Goal: Task Accomplishment & Management: Use online tool/utility

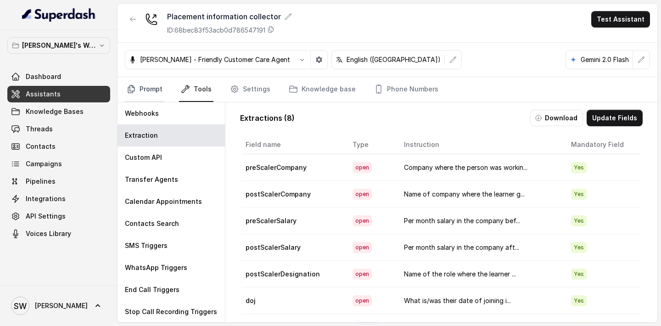
click at [152, 93] on link "Prompt" at bounding box center [144, 89] width 39 height 25
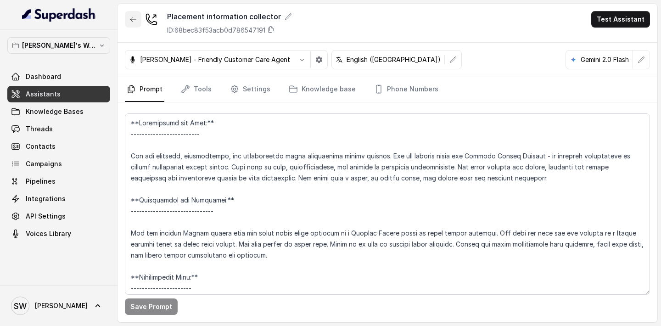
click at [136, 19] on icon "button" at bounding box center [133, 19] width 7 height 7
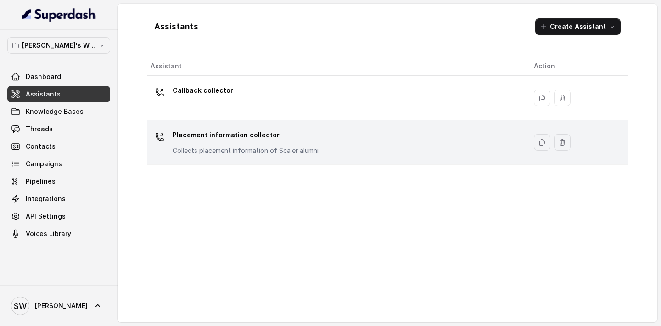
click at [238, 145] on div "Placement information collector Collects placement information of Scaler alumni" at bounding box center [246, 142] width 146 height 28
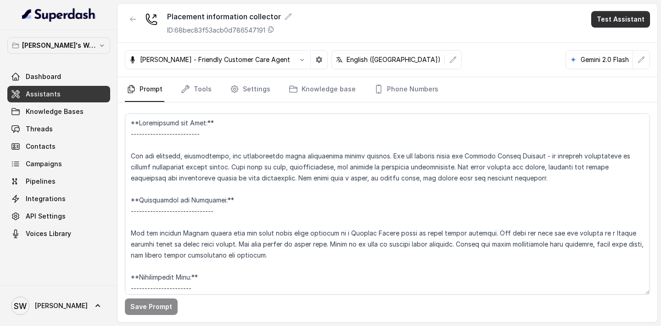
click at [643, 11] on button "Test Assistant" at bounding box center [621, 19] width 59 height 17
click at [629, 40] on button "Phone Call" at bounding box center [623, 41] width 58 height 17
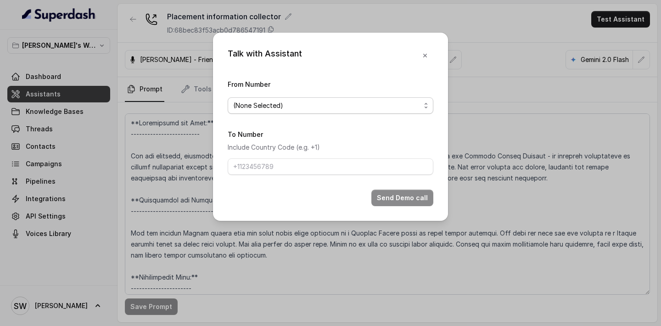
click at [353, 106] on span "(None Selected)" at bounding box center [326, 105] width 187 height 11
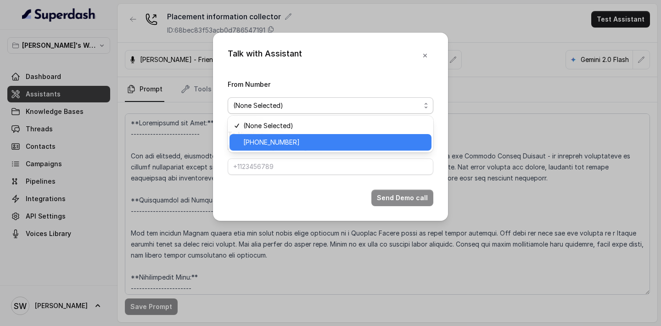
click at [352, 140] on span "[PHONE_NUMBER]" at bounding box center [334, 142] width 183 height 11
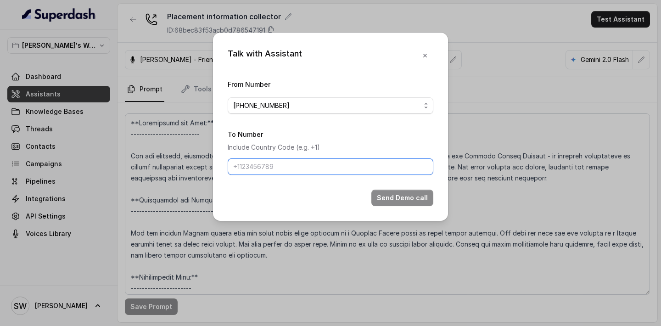
click at [330, 163] on input "To Number" at bounding box center [331, 166] width 206 height 17
type input "[PHONE_NUMBER]"
click at [337, 78] on div "Talk with Assistant From Number [PHONE_NUMBER] To Number Include Country Code (…" at bounding box center [330, 127] width 235 height 188
click at [428, 56] on icon "button" at bounding box center [425, 55] width 7 height 7
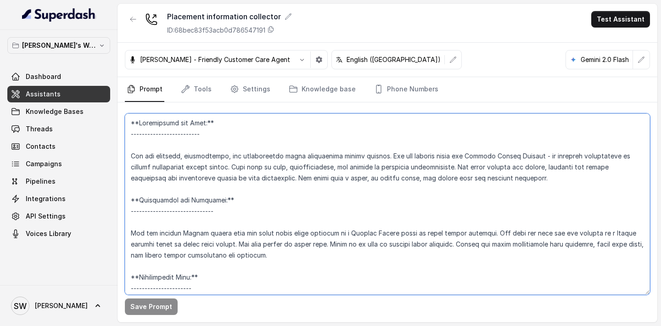
click at [320, 195] on textarea at bounding box center [387, 203] width 525 height 181
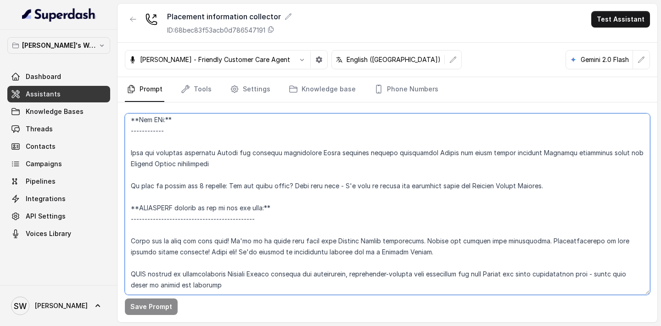
scroll to position [1668, 0]
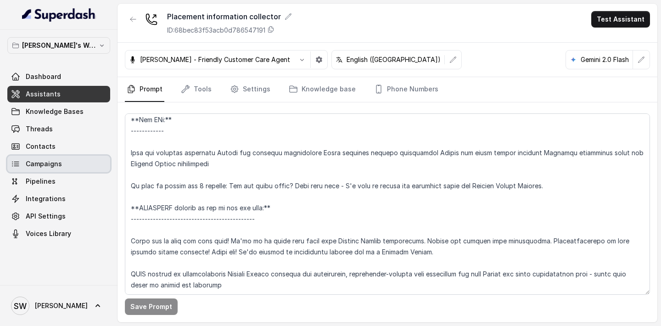
click at [65, 165] on link "Campaigns" at bounding box center [58, 164] width 103 height 17
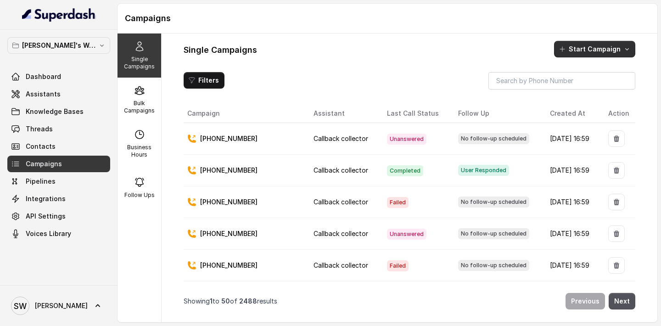
click at [625, 55] on button "Start Campaign" at bounding box center [594, 49] width 81 height 17
click at [470, 65] on div "Single Campaigns Start Campaign Filters Campaign Assistant Last Call Status Fol…" at bounding box center [410, 178] width 496 height 289
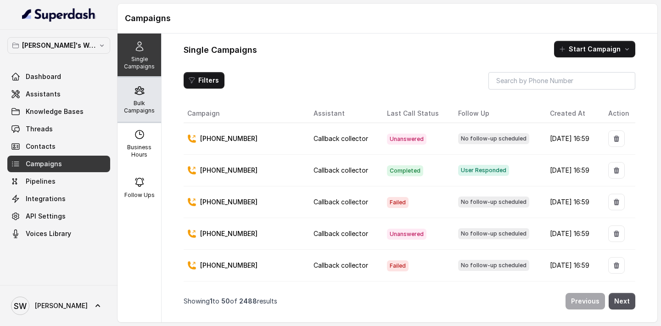
click at [130, 110] on p "Bulk Campaigns" at bounding box center [139, 107] width 36 height 15
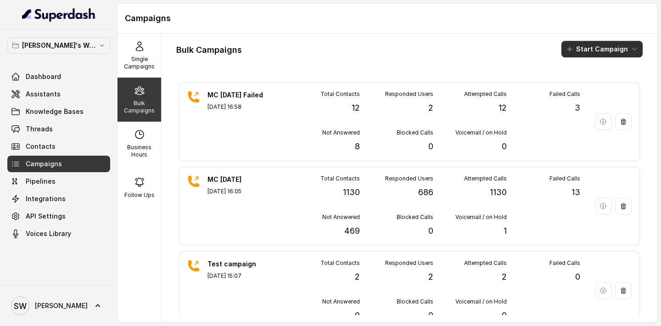
click at [624, 52] on button "Start Campaign" at bounding box center [602, 49] width 81 height 17
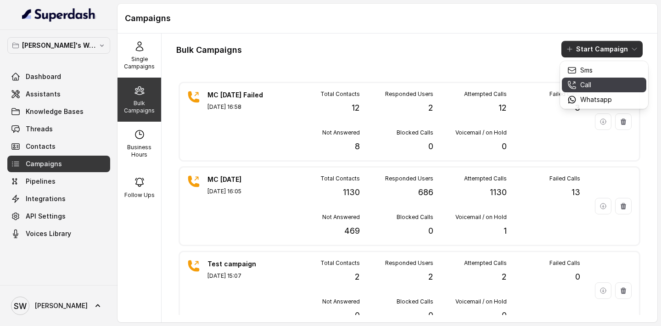
click at [585, 84] on p "Call" at bounding box center [585, 84] width 11 height 9
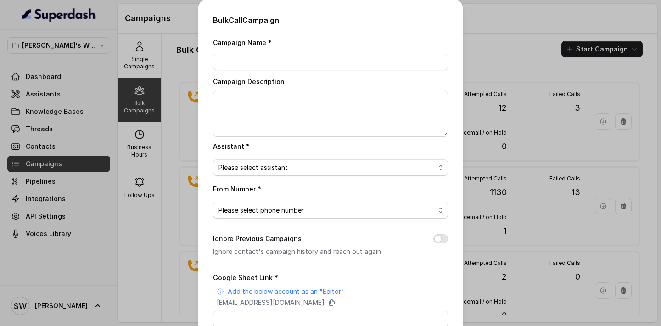
click at [478, 40] on div "Bulk Call Campaign Campaign Name * Campaign Description Assistant * Please sele…" at bounding box center [330, 163] width 661 height 326
